Goal: Task Accomplishment & Management: Manage account settings

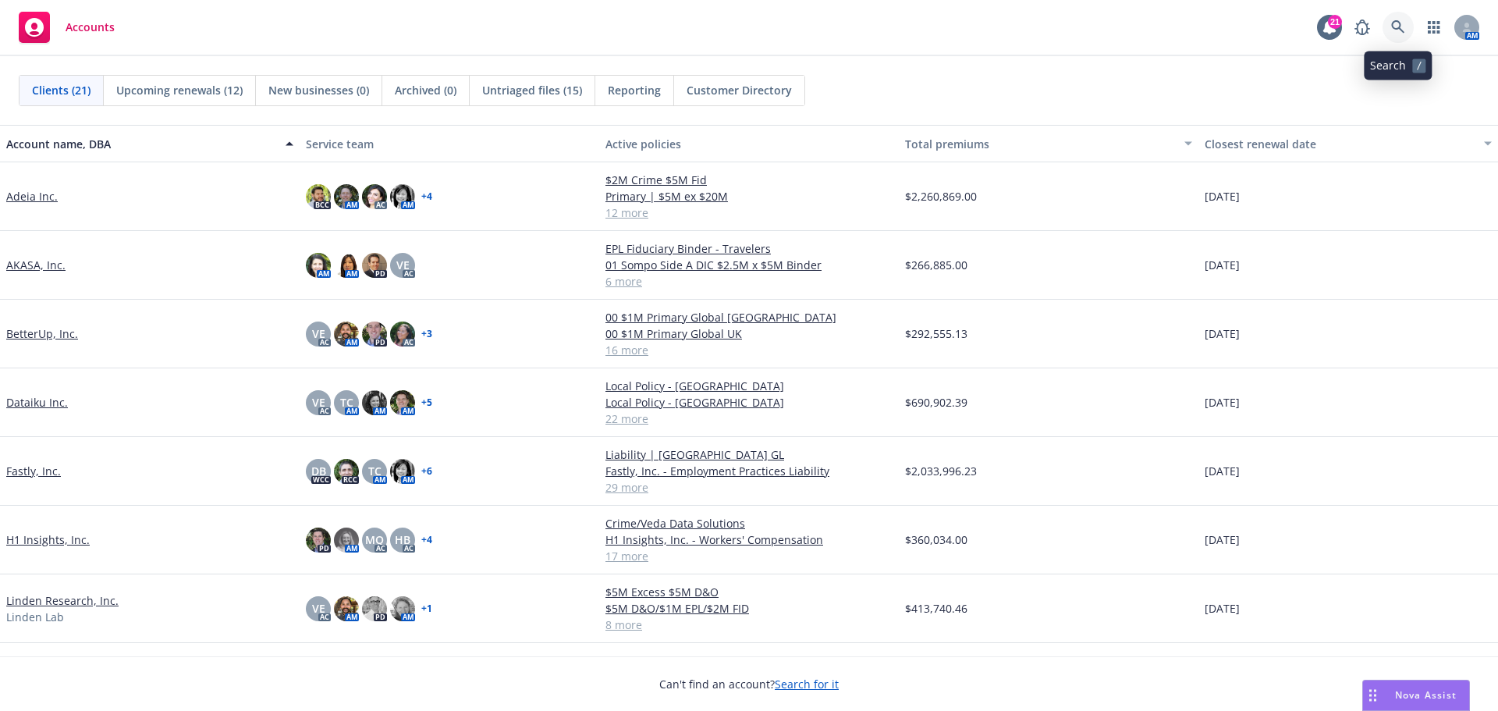
click at [1392, 27] on icon at bounding box center [1398, 27] width 14 height 14
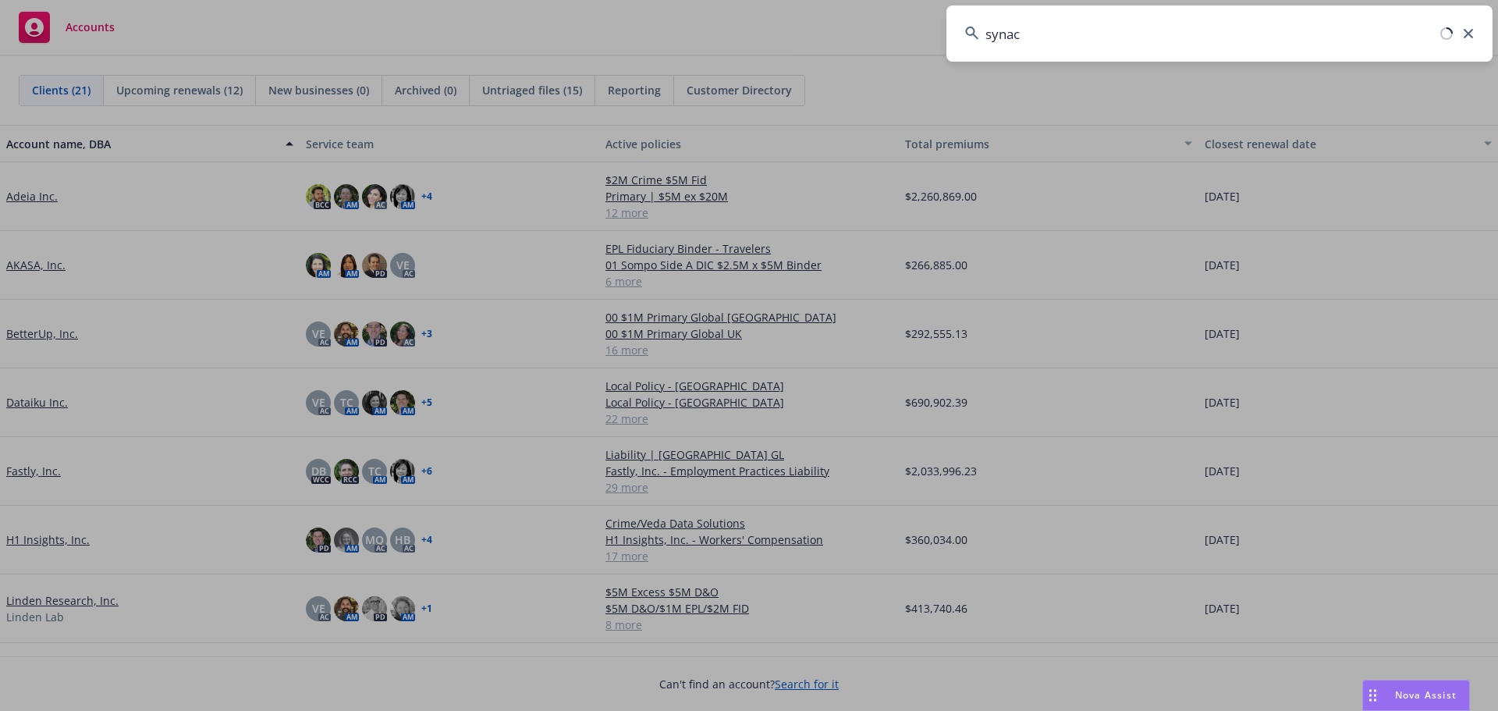
type input "synack"
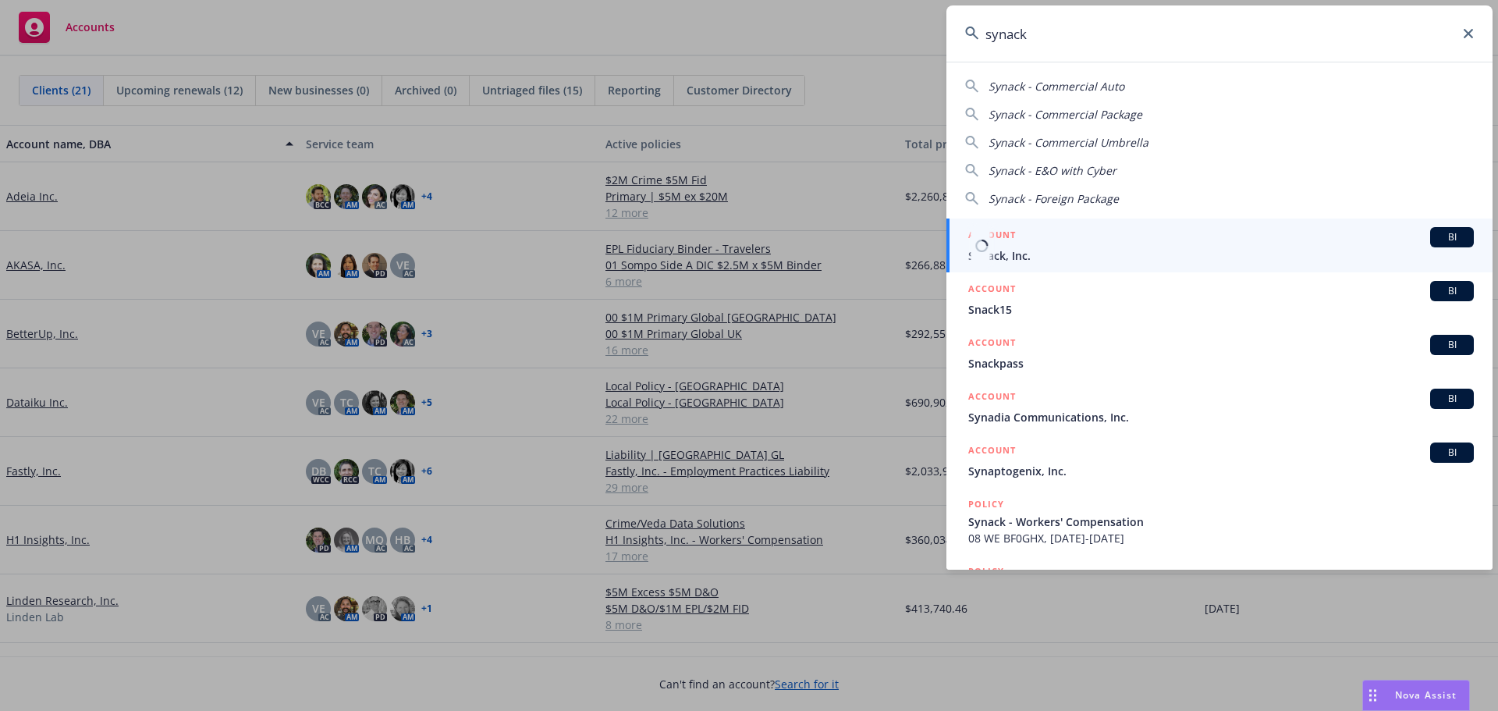
click at [1255, 247] on div "ACCOUNT BI" at bounding box center [1221, 237] width 506 height 20
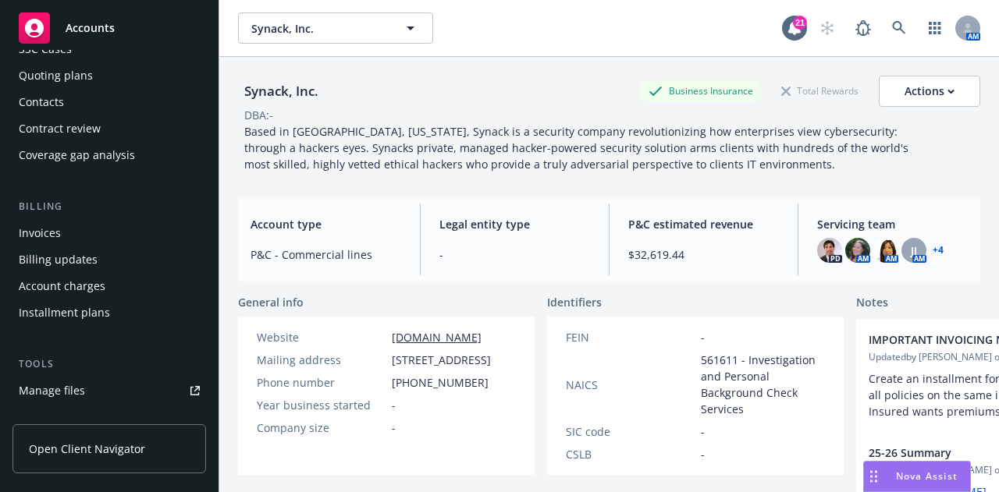
scroll to position [139, 0]
click at [103, 388] on link "Manage files" at bounding box center [109, 390] width 194 height 25
click at [75, 227] on div "Invoices" at bounding box center [109, 232] width 181 height 25
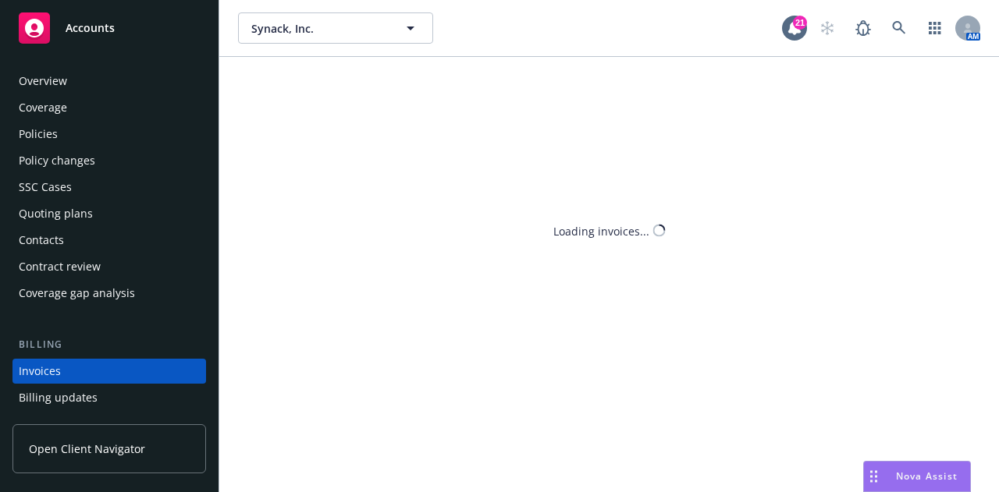
scroll to position [100, 0]
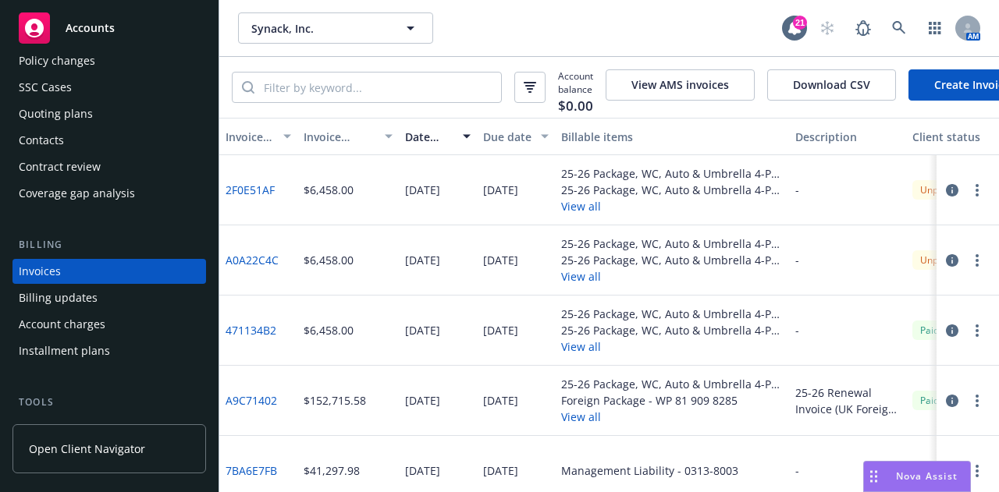
click at [269, 339] on link "471134B2" at bounding box center [250, 330] width 51 height 16
click at [946, 337] on icon "button" at bounding box center [952, 331] width 12 height 12
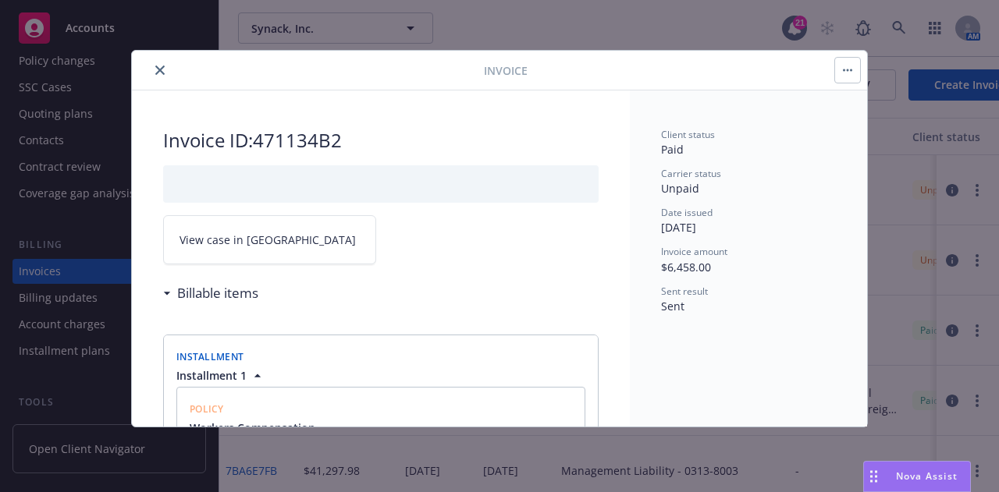
click at [323, 240] on link "View case in [GEOGRAPHIC_DATA]" at bounding box center [269, 239] width 213 height 49
click at [159, 73] on icon "close" at bounding box center [159, 70] width 9 height 9
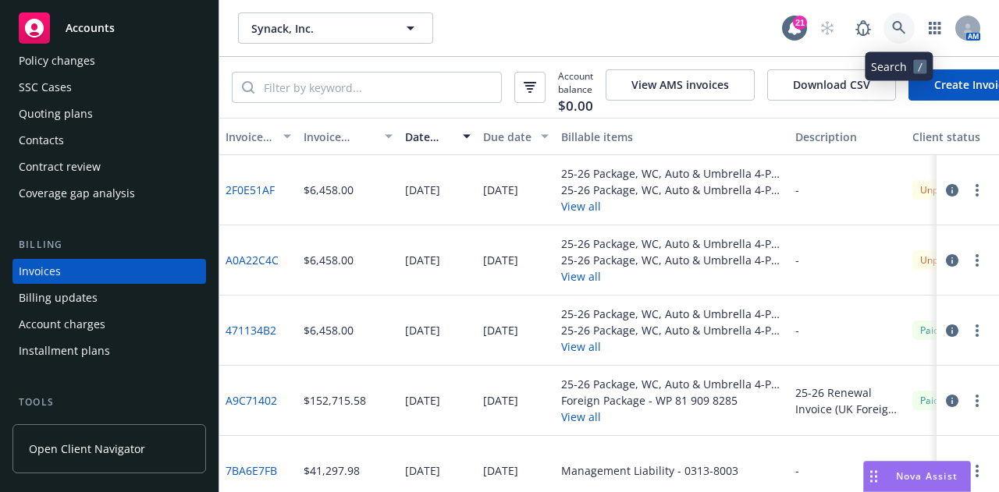
click at [892, 36] on link at bounding box center [898, 27] width 31 height 31
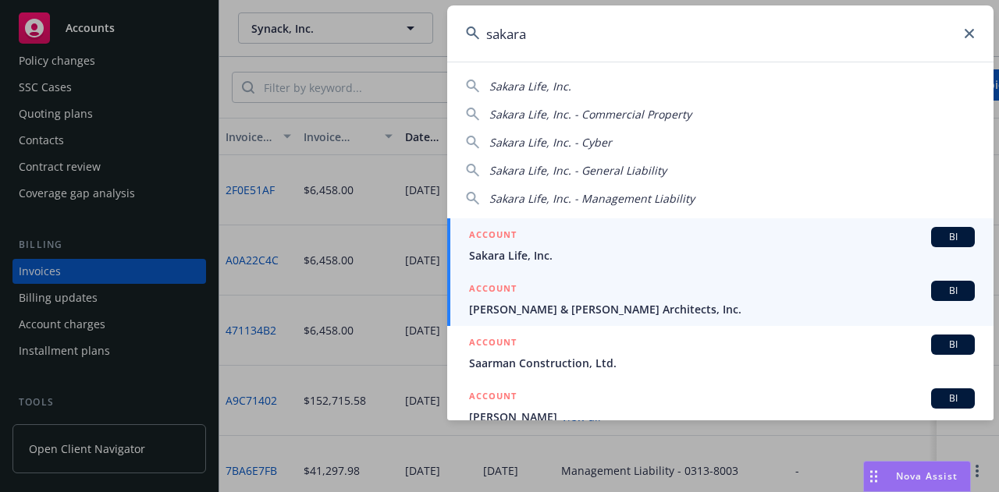
type input "sakara"
click at [563, 259] on span "Sakara Life, Inc." at bounding box center [722, 255] width 506 height 16
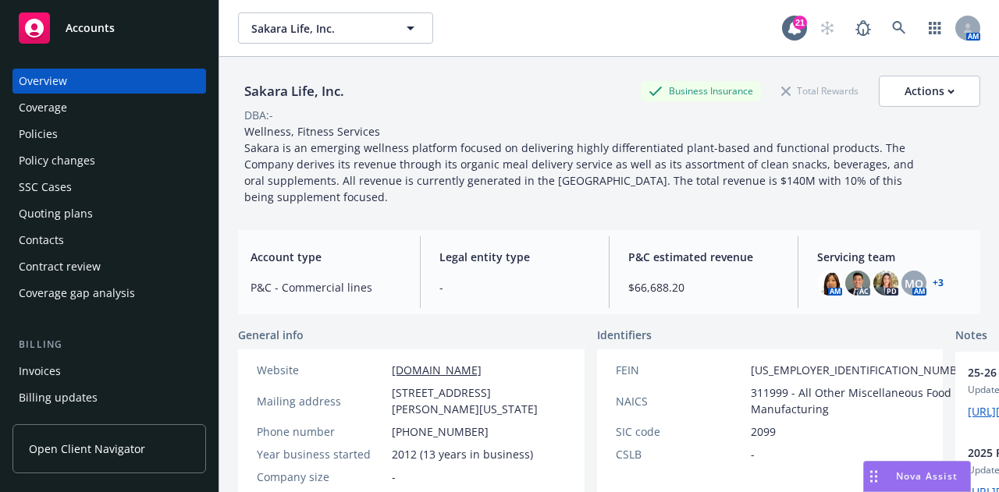
click at [119, 369] on div "Invoices" at bounding box center [109, 371] width 181 height 25
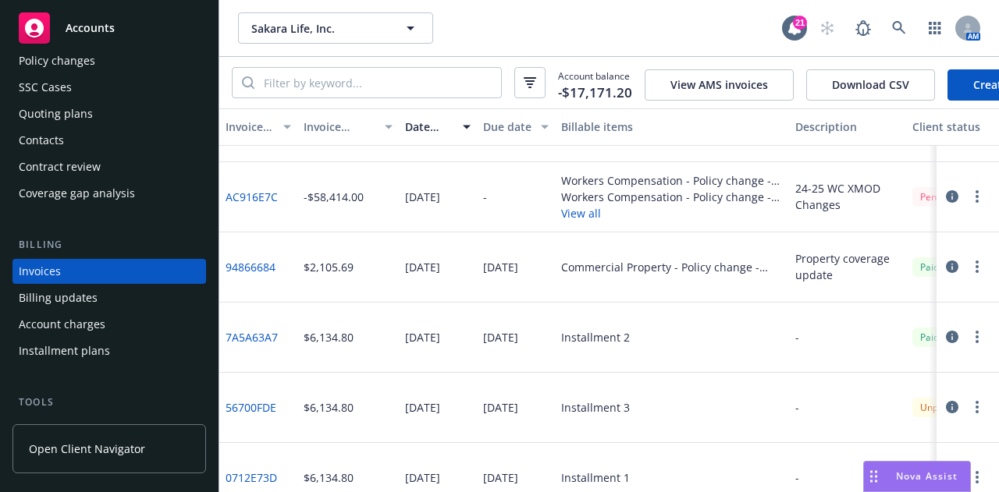
scroll to position [58, 0]
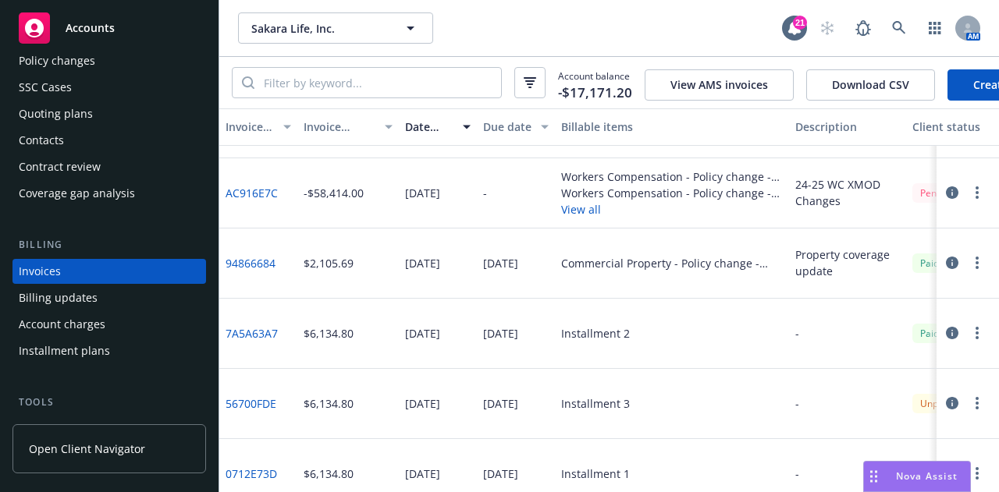
click at [946, 410] on icon "button" at bounding box center [952, 403] width 12 height 12
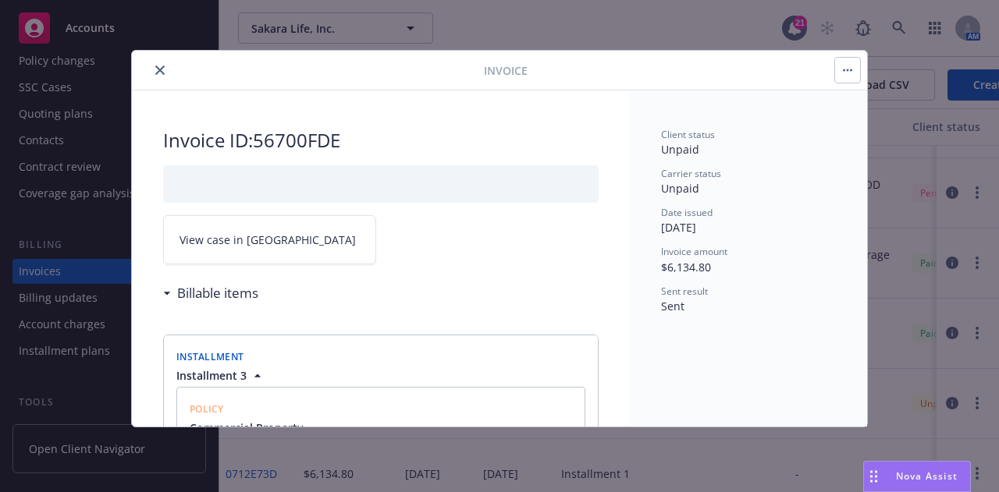
click at [293, 257] on link "View case in [GEOGRAPHIC_DATA]" at bounding box center [269, 239] width 213 height 49
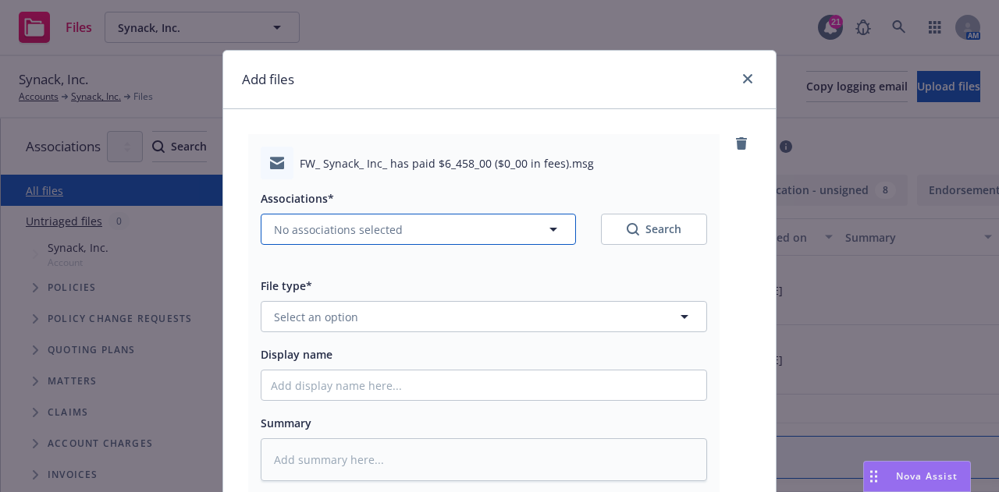
click at [519, 237] on button "No associations selected" at bounding box center [418, 229] width 315 height 31
type textarea "x"
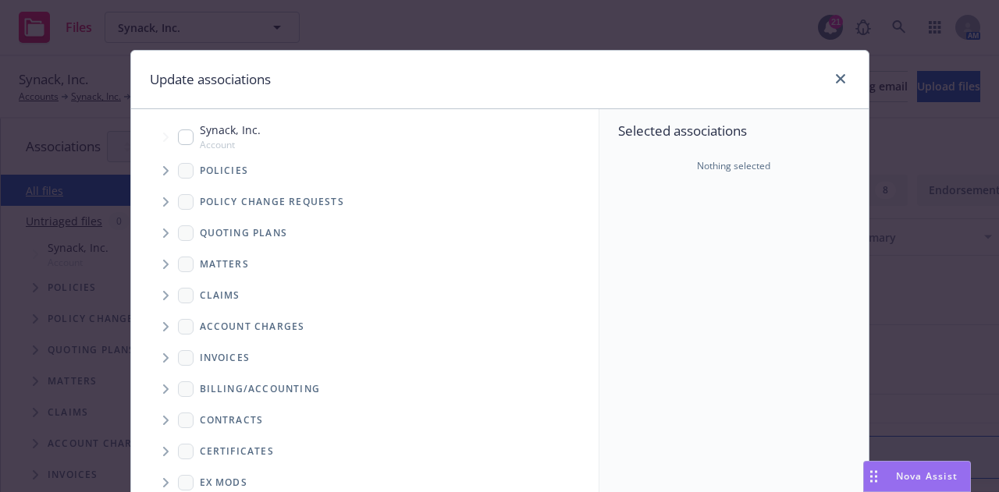
click at [178, 140] on input "Tree Example" at bounding box center [186, 138] width 16 height 16
checkbox input "true"
click at [163, 361] on span "Tree Example" at bounding box center [165, 358] width 25 height 25
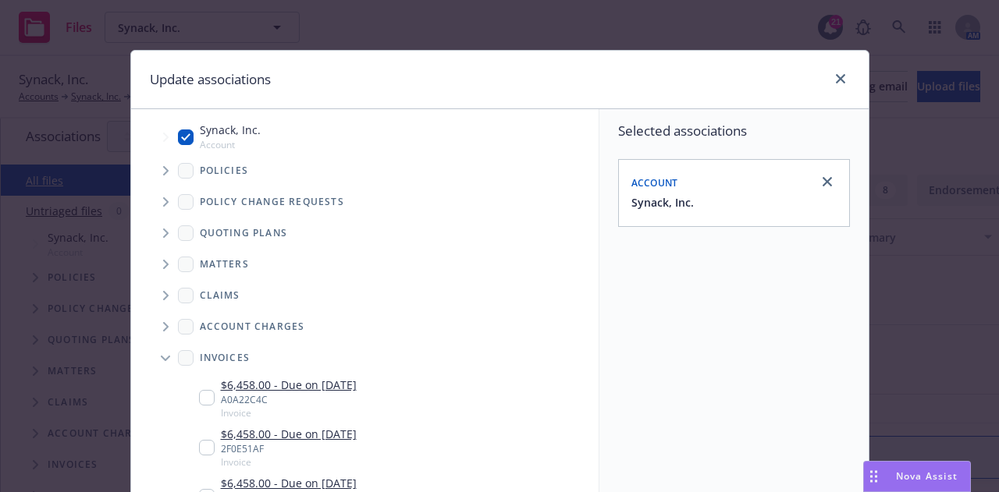
scroll to position [115, 0]
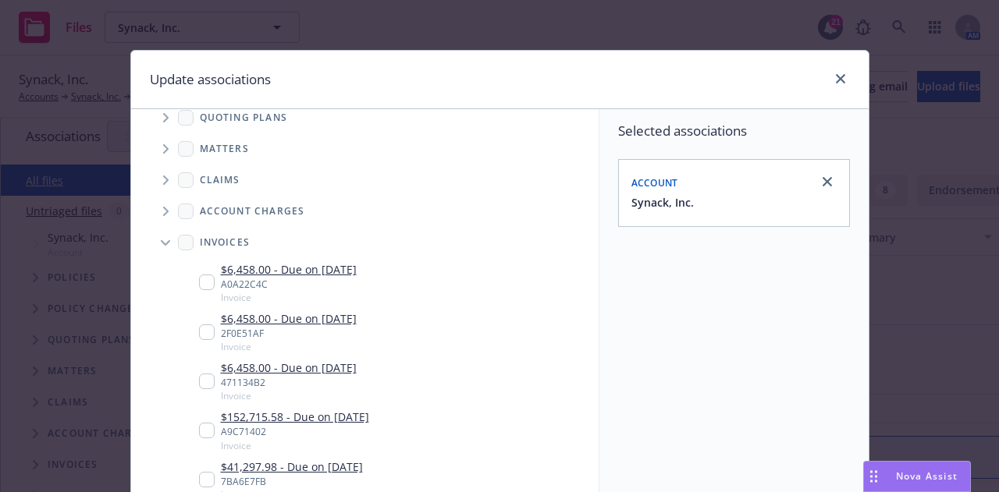
click at [199, 380] on input "Tree Example" at bounding box center [207, 382] width 16 height 16
checkbox input "true"
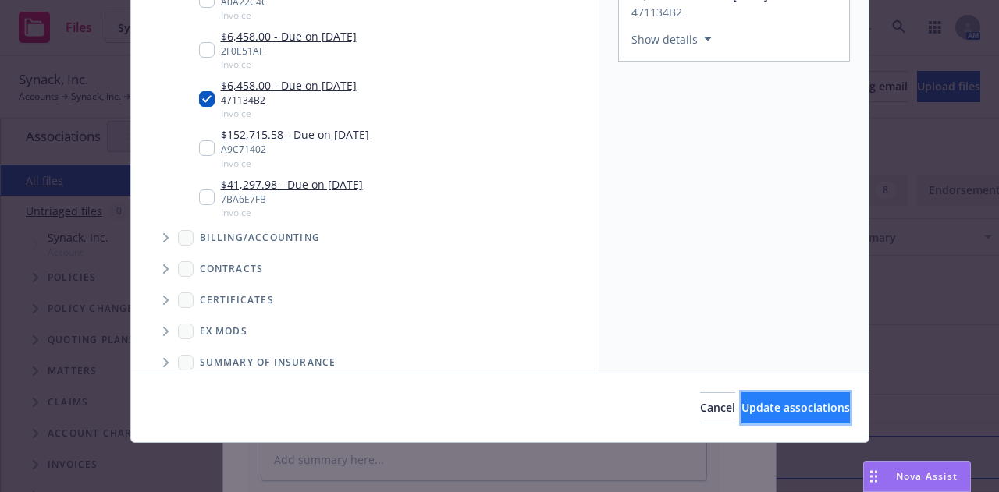
click at [782, 403] on span "Update associations" at bounding box center [795, 407] width 108 height 15
type textarea "x"
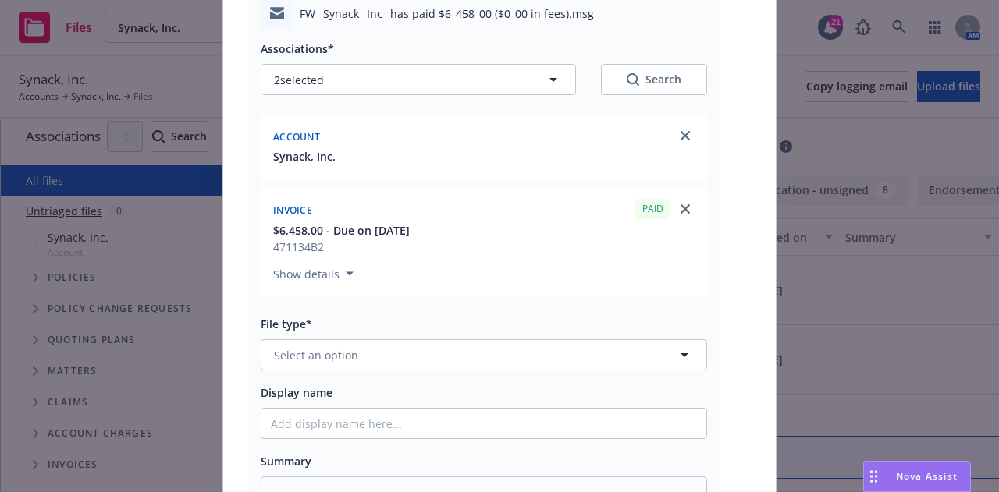
scroll to position [151, 0]
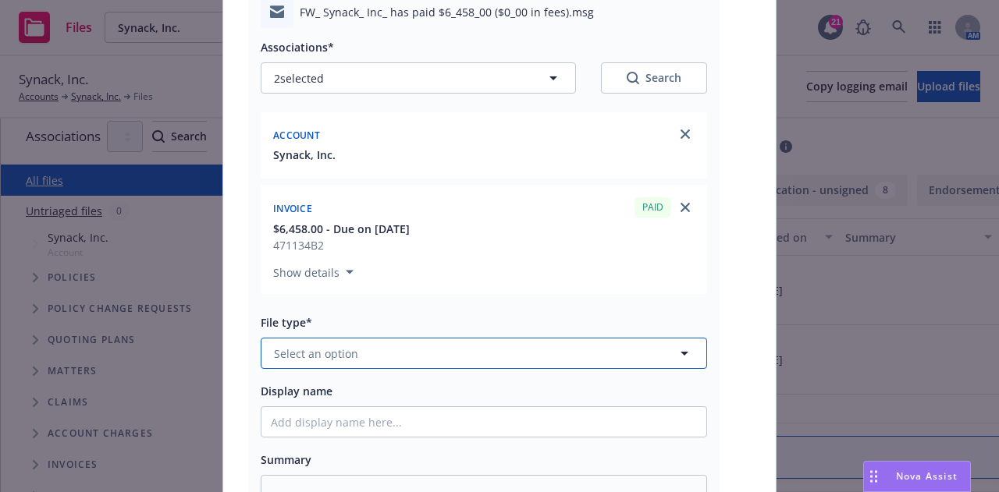
click at [471, 349] on button "Select an option" at bounding box center [484, 353] width 446 height 31
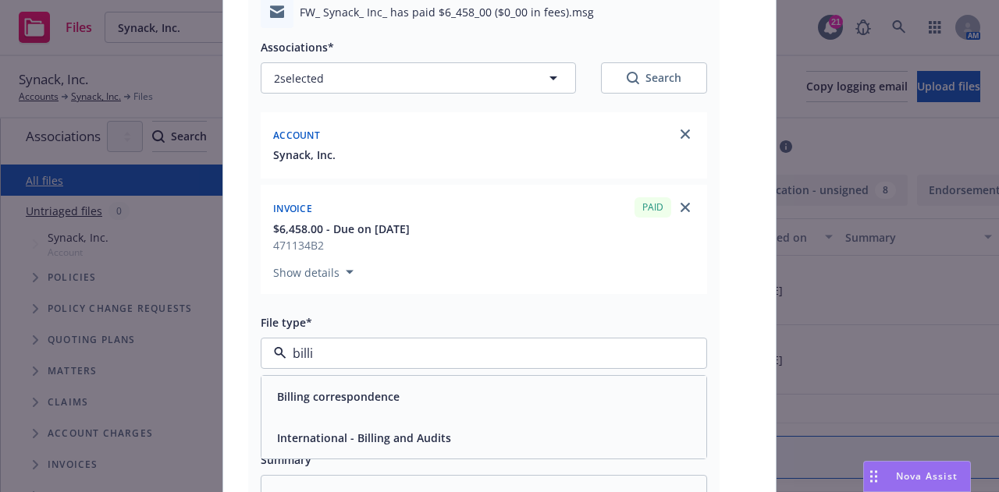
type input "billin"
click at [513, 397] on div "Billing correspondence" at bounding box center [484, 396] width 426 height 23
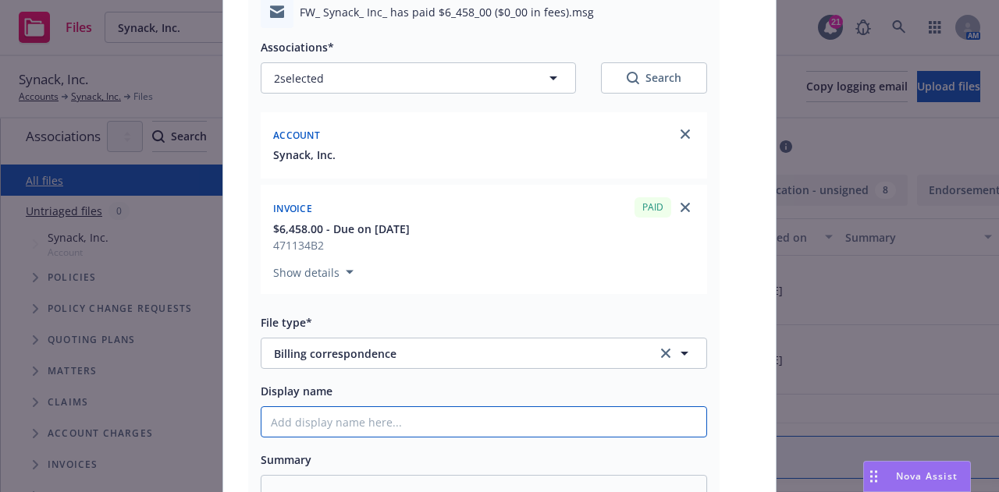
click at [593, 430] on input "Display name" at bounding box center [483, 422] width 445 height 30
paste input "Synack, Inc. has paid $6,458.00 ($0.00 in fees)"
type textarea "x"
type input "Synack, Inc. has paid $6,458.00 ($0.00 in fees)"
type textarea "x"
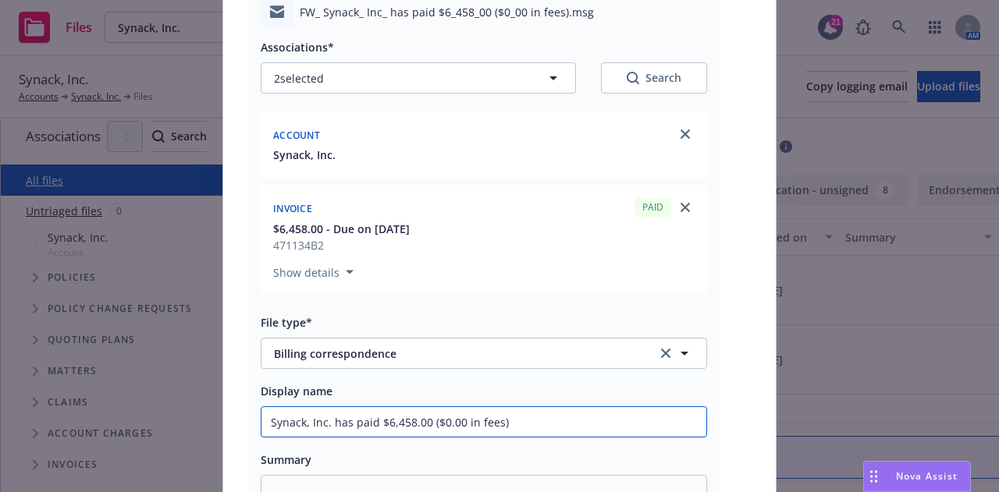
type input "Synack, Inc. has paid $6,458.00 ($0.00 in fees)"
type textarea "x"
type input "Synack, Inc. has paid $6,458.00 ($0.00 in fees) -"
type textarea "x"
type input "Synack, Inc. has paid $6,458.00 ($0.00 in fees) -"
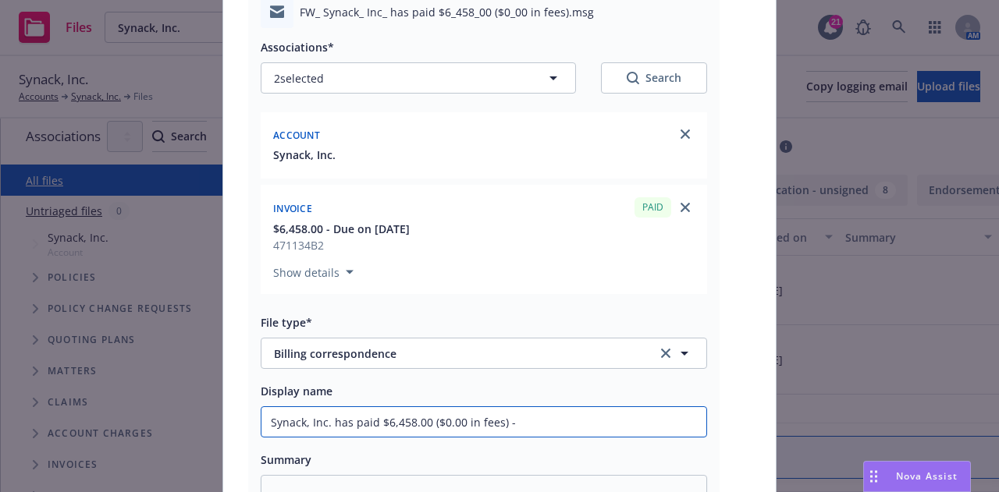
type textarea "x"
type input "Synack, Inc. has paid $6,458.00 ($0.00 in fees) - I"
type textarea "x"
type input "Synack, Inc. has paid $6,458.00 ($0.00 in fees) - Inv"
type textarea "x"
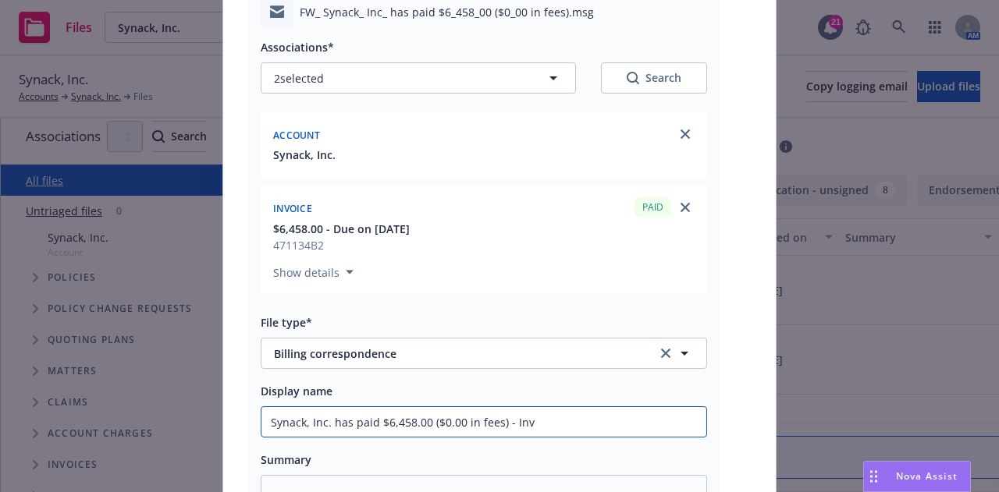
type input "Synack, Inc. has paid $6,458.00 ($0.00 in fees) - Invo"
type textarea "x"
type input "Synack, Inc. has paid $6,458.00 ($0.00 in fees) - Invoic"
type textarea "x"
type input "Synack, Inc. has paid $6,458.00 ($0.00 in fees) - Invoice"
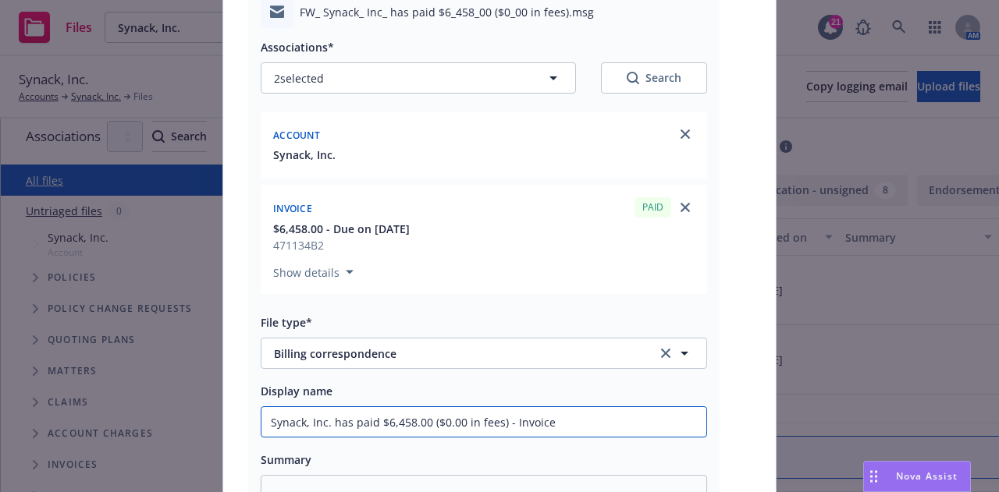
type textarea "x"
type input "Synack, Inc. has paid $6,458.00 ($0.00 in fees) - Invoice #"
click at [605, 424] on input "Synack, Inc. has paid $6,458.00 ($0.00 in fees) - Invoice #" at bounding box center [483, 422] width 445 height 30
paste input "471134B2"
type textarea "x"
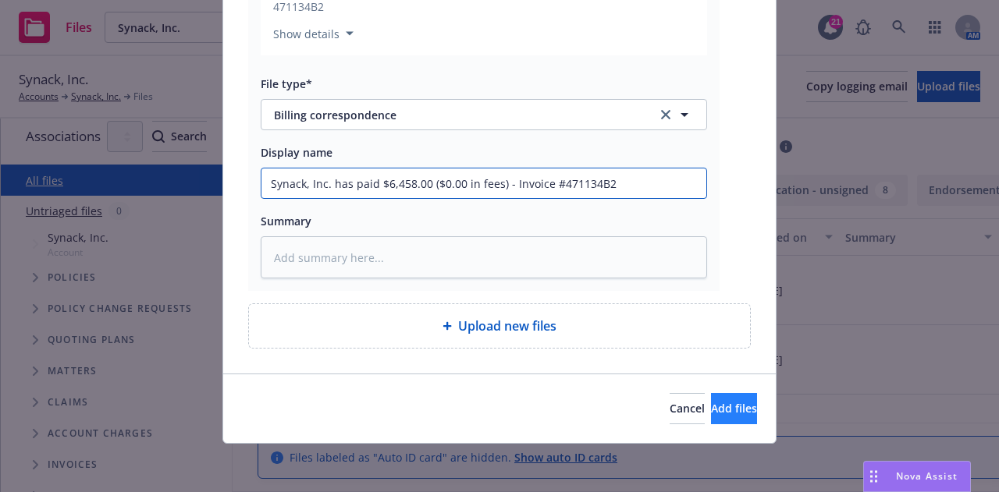
type input "Synack, Inc. has paid $6,458.00 ($0.00 in fees) - Invoice #471134B2"
click at [717, 411] on span "Add files" at bounding box center [734, 408] width 46 height 15
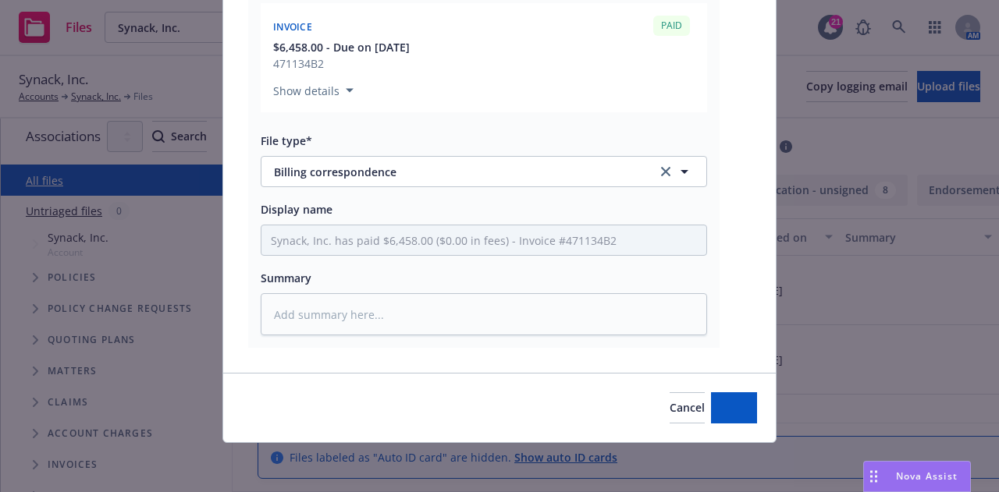
type textarea "x"
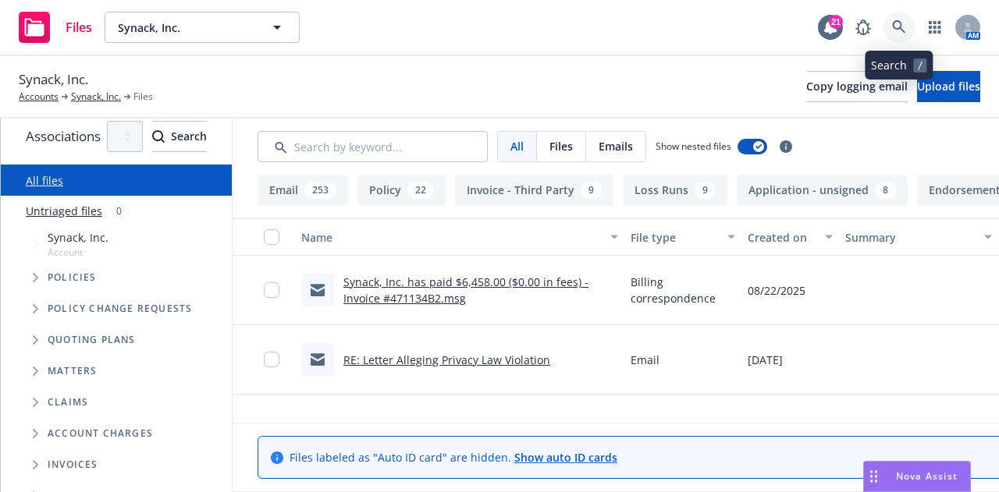
click at [903, 29] on icon at bounding box center [899, 27] width 14 height 14
click at [99, 102] on link "Synack, Inc." at bounding box center [96, 97] width 50 height 14
